Goal: Navigation & Orientation: Find specific page/section

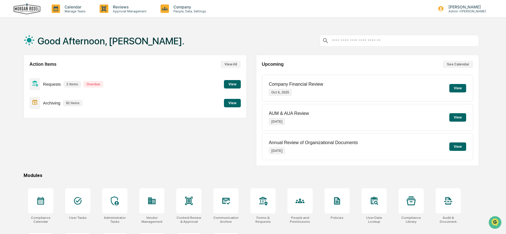
click at [234, 83] on button "View" at bounding box center [232, 84] width 17 height 8
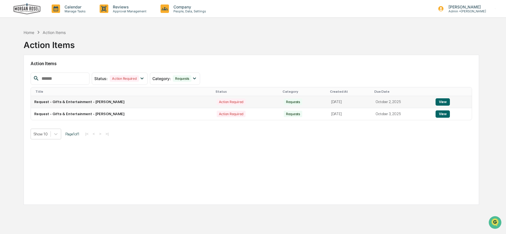
click at [443, 100] on button "View" at bounding box center [443, 101] width 14 height 7
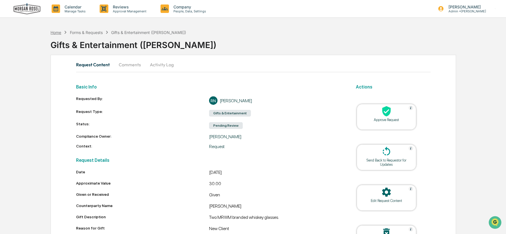
click at [56, 33] on div "Home" at bounding box center [56, 32] width 11 height 5
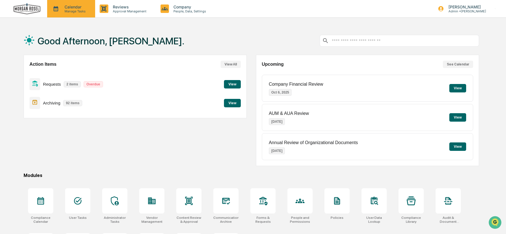
click at [73, 7] on p "Calendar" at bounding box center [74, 6] width 28 height 5
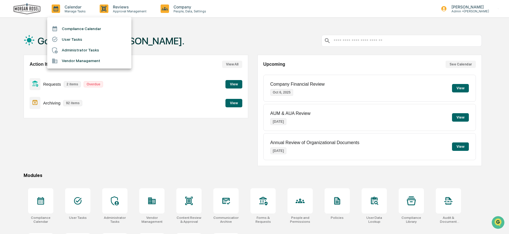
click at [90, 29] on li "Compliance Calendar" at bounding box center [89, 28] width 84 height 11
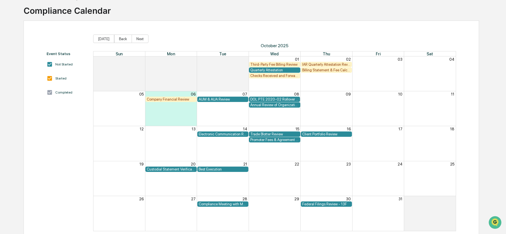
scroll to position [45, 0]
